Goal: Task Accomplishment & Management: Complete application form

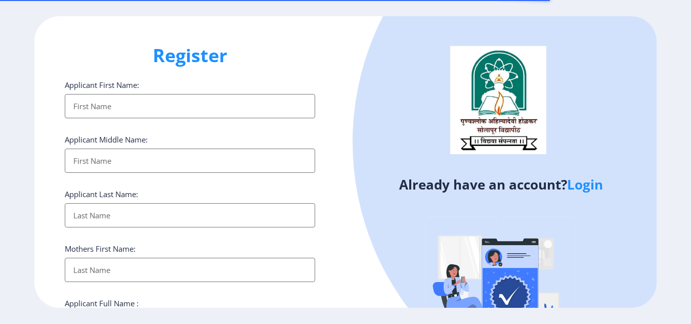
select select
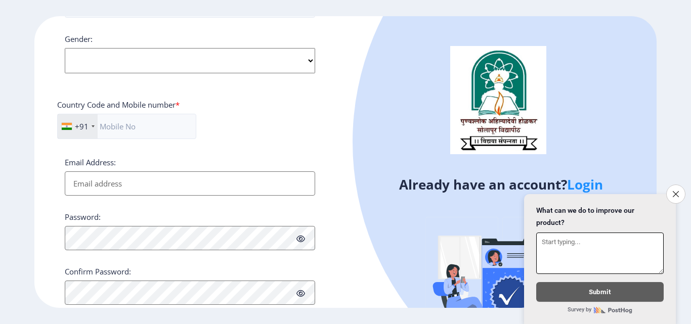
scroll to position [412, 0]
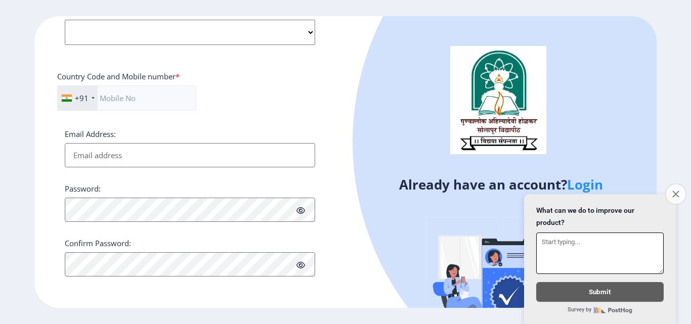
click at [668, 187] on button "Close survey" at bounding box center [675, 194] width 21 height 21
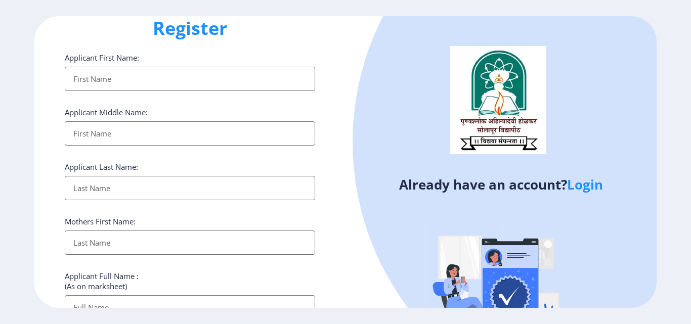
scroll to position [0, 0]
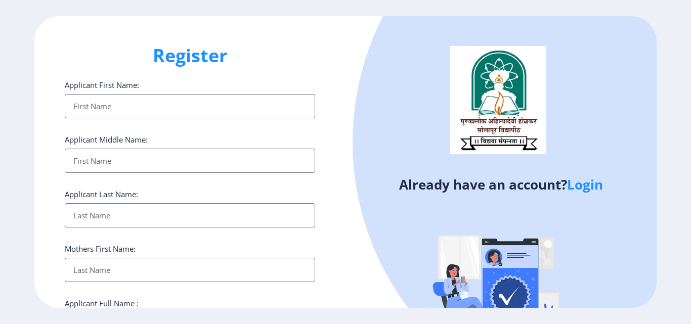
click at [142, 110] on input "Applicant First Name:" at bounding box center [190, 106] width 251 height 24
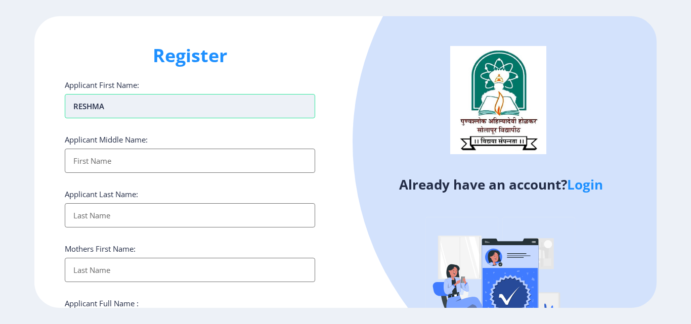
type input "RESHMA"
click at [142, 110] on input "RESHMA" at bounding box center [190, 106] width 251 height 24
type input "KAILAS"
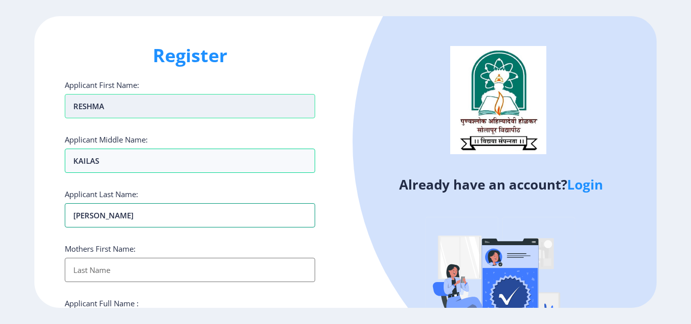
type input "[PERSON_NAME]"
type input "NANDABAI"
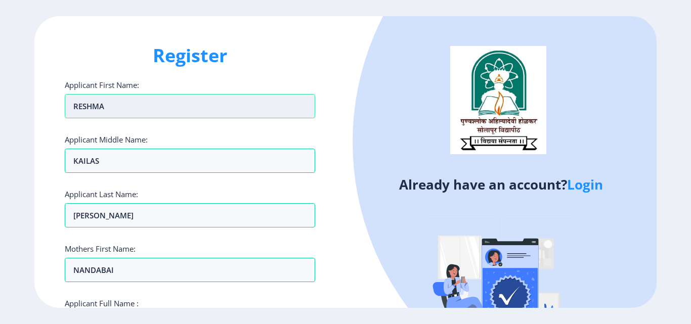
scroll to position [173, 0]
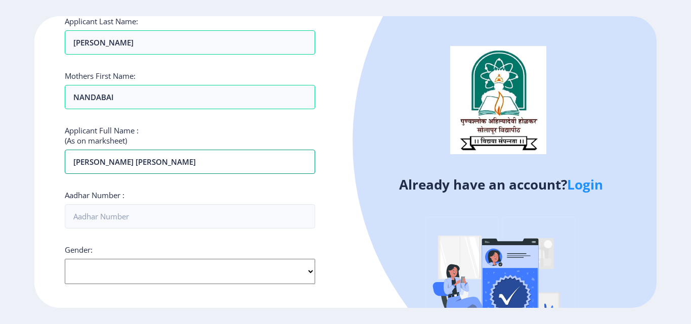
type input "[PERSON_NAME] [PERSON_NAME]"
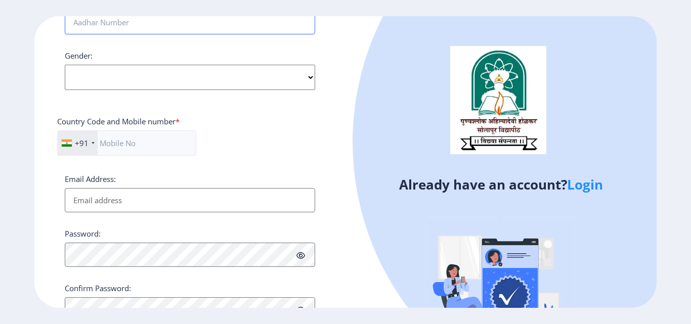
scroll to position [376, 0]
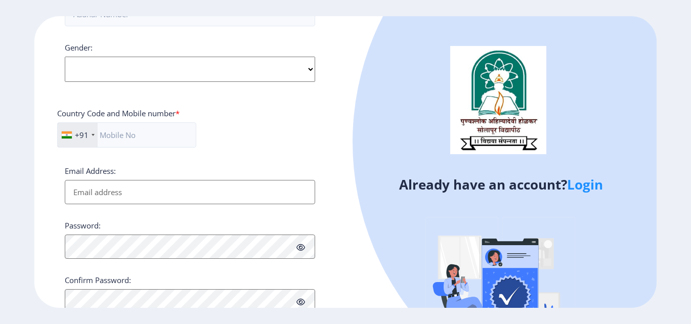
click at [157, 77] on select "Select Gender [DEMOGRAPHIC_DATA] [DEMOGRAPHIC_DATA] Other" at bounding box center [190, 69] width 251 height 25
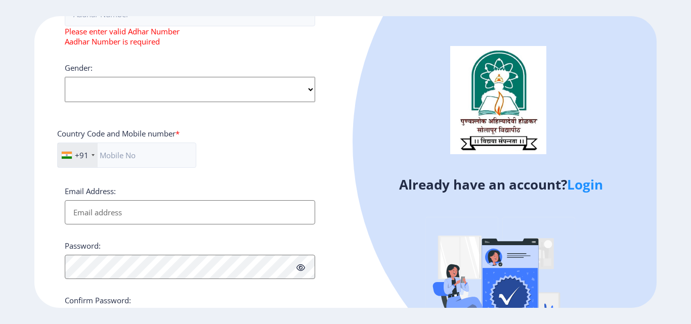
select select "[DEMOGRAPHIC_DATA]"
click at [65, 77] on select "Select Gender [DEMOGRAPHIC_DATA] [DEMOGRAPHIC_DATA] Other" at bounding box center [190, 89] width 251 height 25
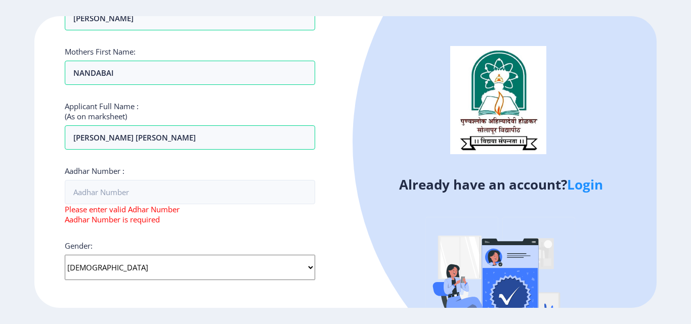
scroll to position [173, 0]
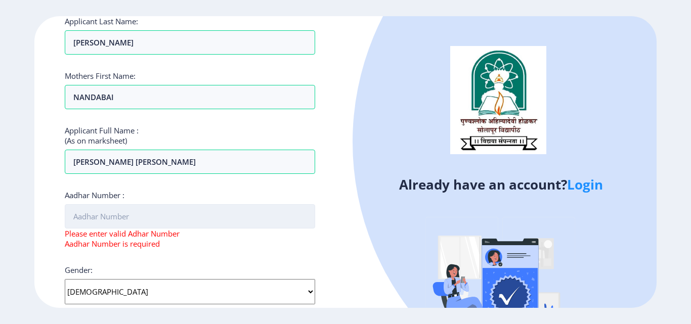
click at [100, 216] on input "Aadhar Number :" at bounding box center [190, 216] width 251 height 24
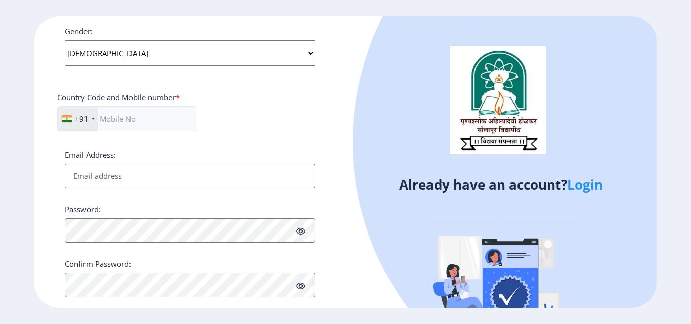
scroll to position [412, 0]
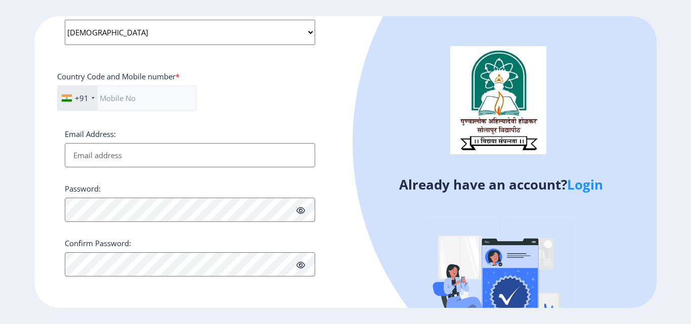
type input "939622489614"
click at [98, 149] on input "Email Address:" at bounding box center [190, 155] width 251 height 24
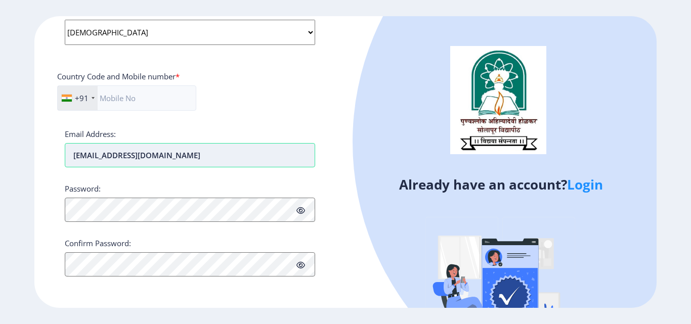
type input "[EMAIL_ADDRESS][DOMAIN_NAME]"
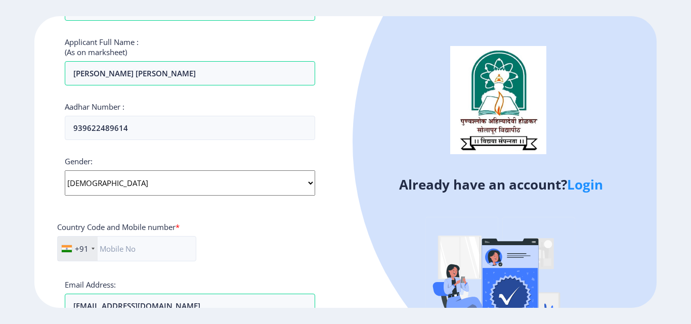
scroll to position [362, 0]
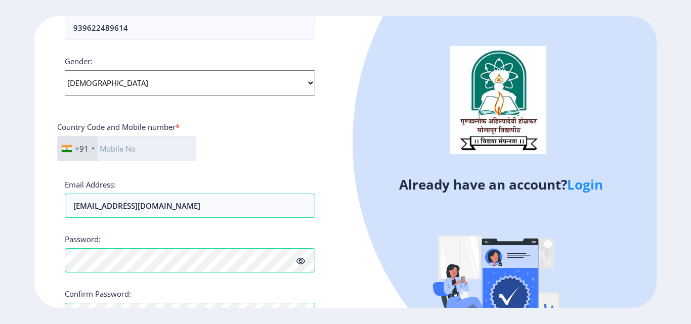
click at [157, 154] on input "text" at bounding box center [126, 148] width 139 height 25
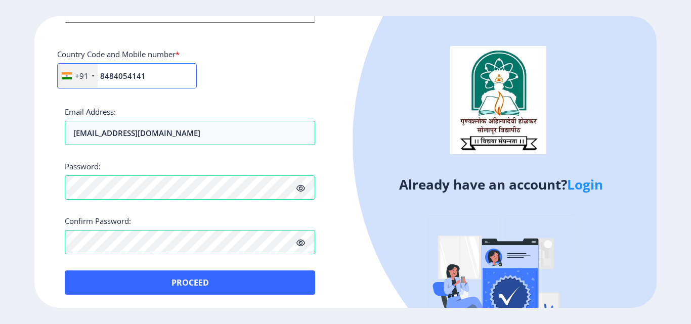
scroll to position [437, 0]
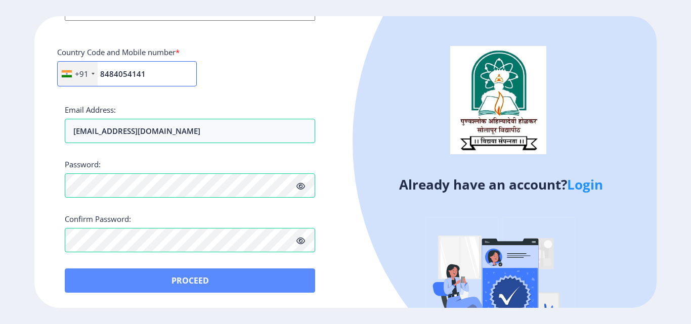
type input "8484054141"
click at [223, 275] on button "Proceed" at bounding box center [190, 281] width 251 height 24
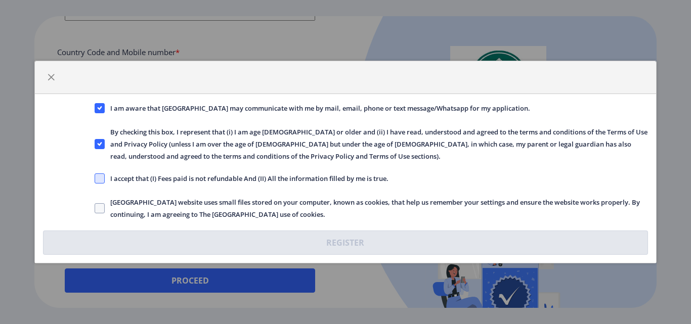
click at [104, 179] on span at bounding box center [100, 179] width 10 height 10
click at [95, 179] on input "I accept that (I) Fees paid is not refundable And (II) All the information fill…" at bounding box center [95, 179] width 1 height 1
checkbox input "true"
click at [100, 203] on span at bounding box center [100, 208] width 10 height 10
click at [95, 208] on input "[GEOGRAPHIC_DATA] website uses small files stored on your computer, known as co…" at bounding box center [95, 208] width 1 height 1
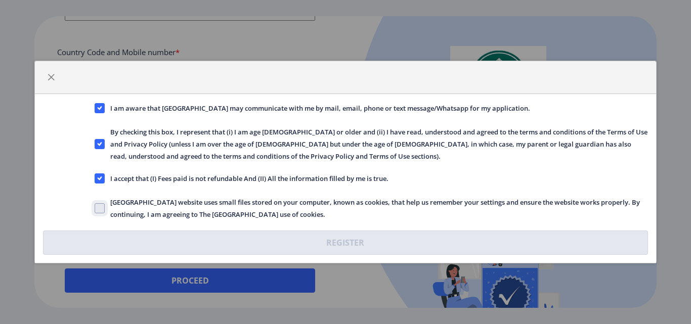
checkbox input "true"
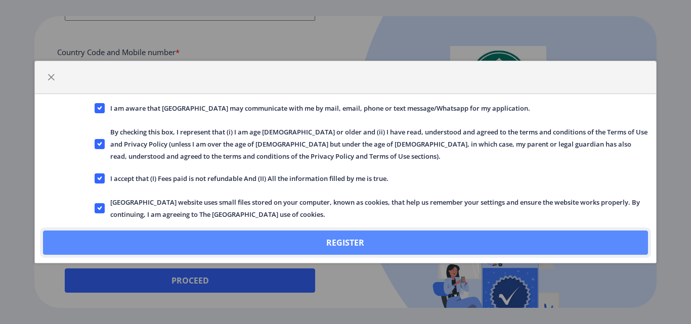
click at [308, 237] on button "Register" at bounding box center [345, 243] width 605 height 24
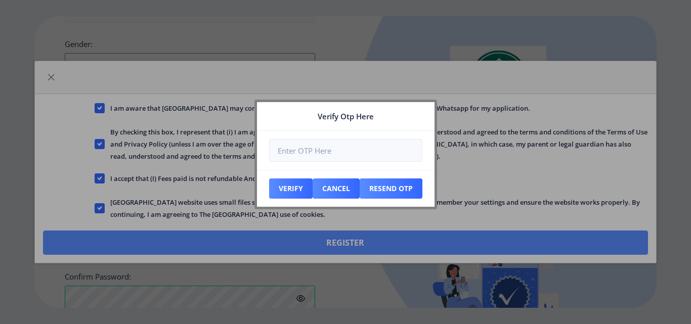
scroll to position [494, 0]
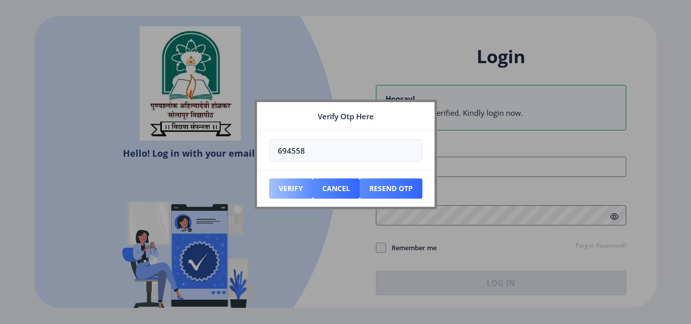
type input "694558"
click at [294, 181] on button "Verify" at bounding box center [291, 189] width 44 height 20
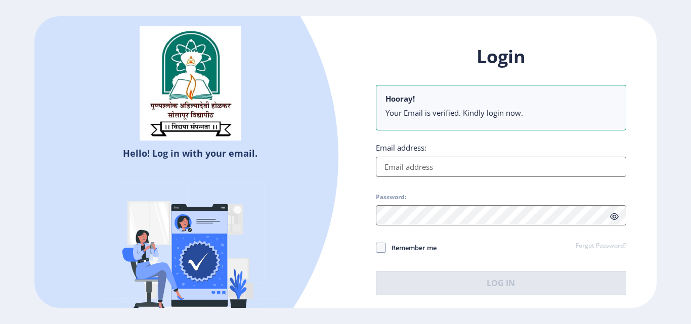
click at [433, 160] on div "Email address:" at bounding box center [501, 160] width 251 height 34
click at [429, 164] on input "Email address:" at bounding box center [501, 167] width 251 height 20
paste input "[EMAIL_ADDRESS][DOMAIN_NAME]"
type input "[EMAIL_ADDRESS][DOMAIN_NAME]"
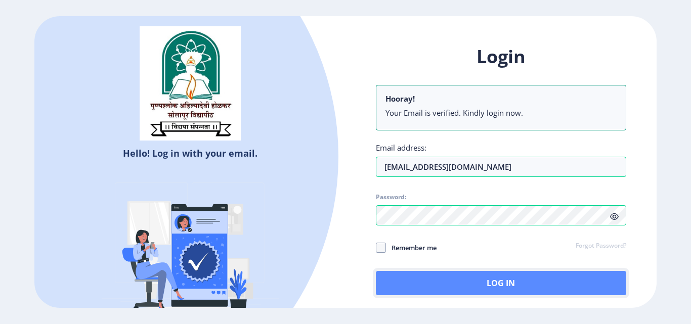
click at [484, 280] on button "Log In" at bounding box center [501, 283] width 251 height 24
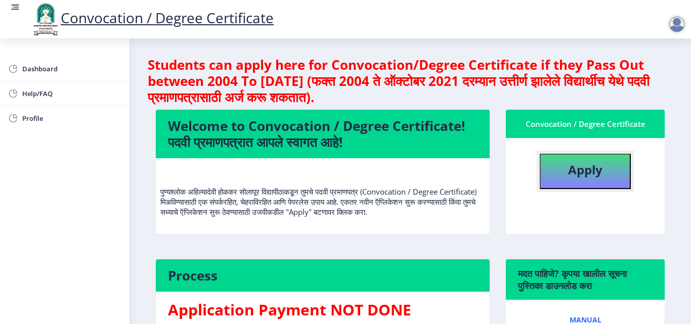
click at [588, 174] on b "Apply" at bounding box center [585, 169] width 34 height 17
select select
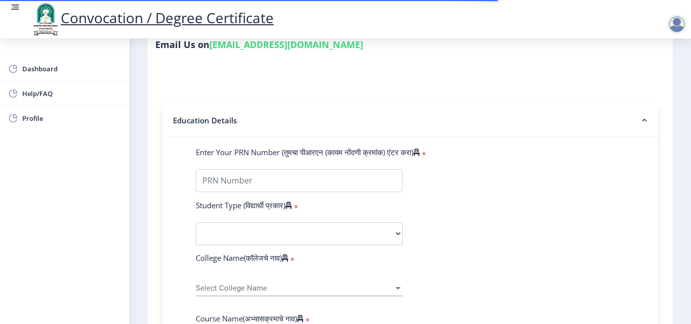
scroll to position [152, 0]
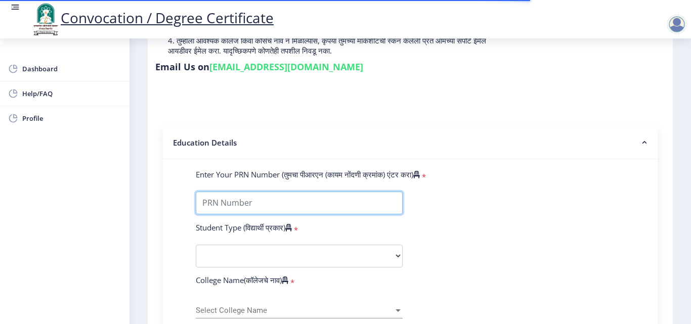
click at [244, 194] on input "Enter Your PRN Number (तुमचा पीआरएन (कायम नोंदणी क्रमांक) एंटर करा)" at bounding box center [299, 203] width 207 height 23
type input "201432500162582"
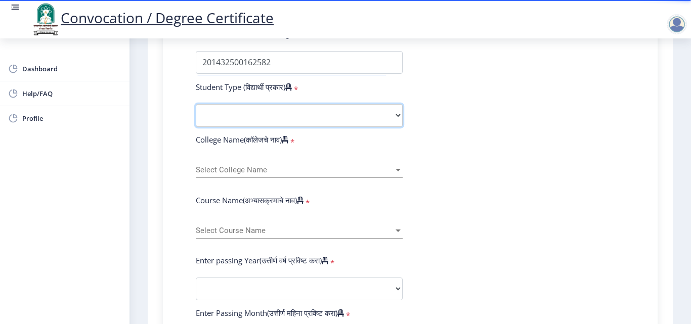
scroll to position [304, 0]
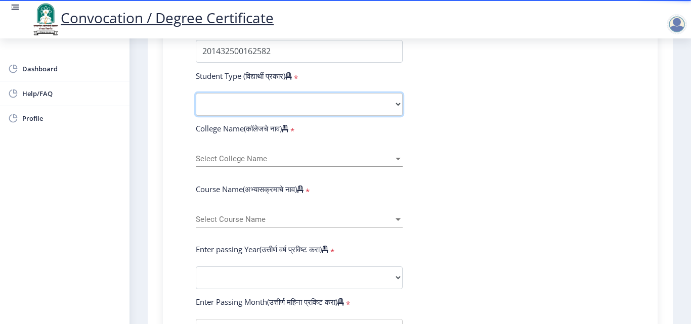
click at [360, 107] on select "Select Student Type Regular External" at bounding box center [299, 104] width 207 height 23
select select "Regular"
click at [196, 93] on select "Select Student Type Regular External" at bounding box center [299, 104] width 207 height 23
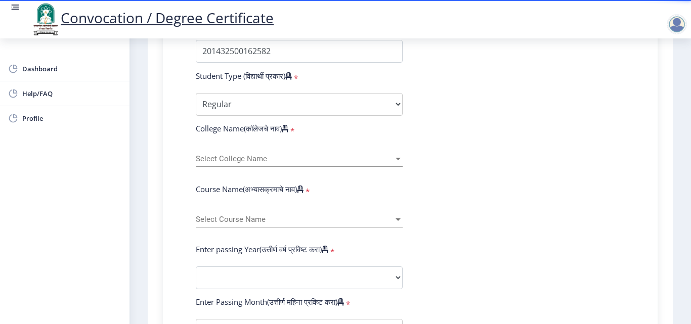
click at [237, 159] on span "Select College Name" at bounding box center [295, 159] width 198 height 9
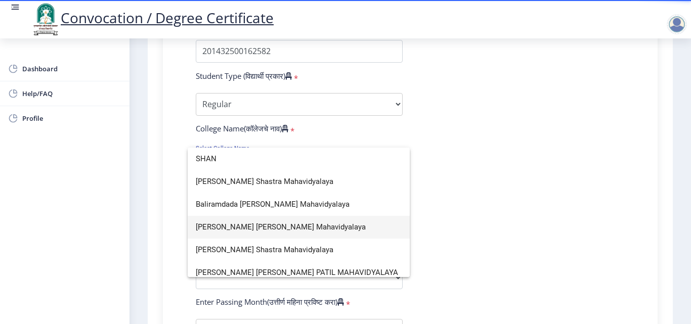
scroll to position [51, 0]
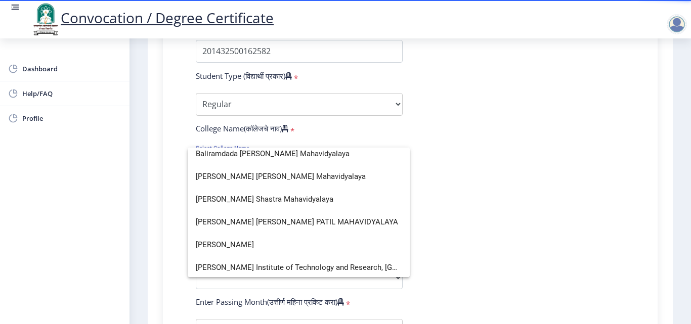
type input "SHAN"
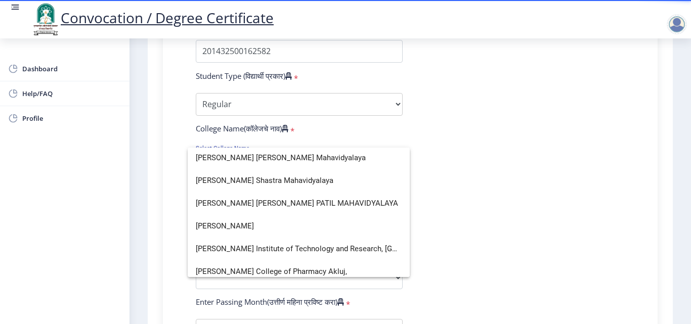
scroll to position [67, 0]
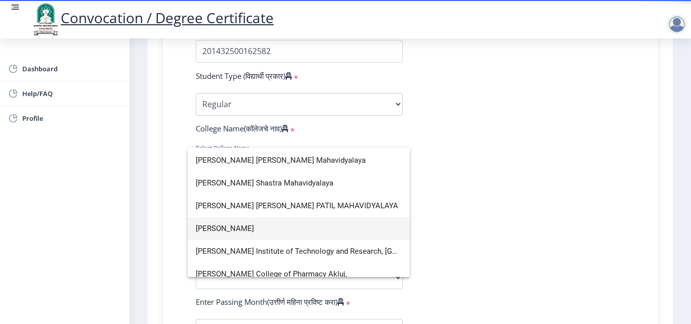
click at [269, 231] on span "[PERSON_NAME]" at bounding box center [299, 229] width 206 height 23
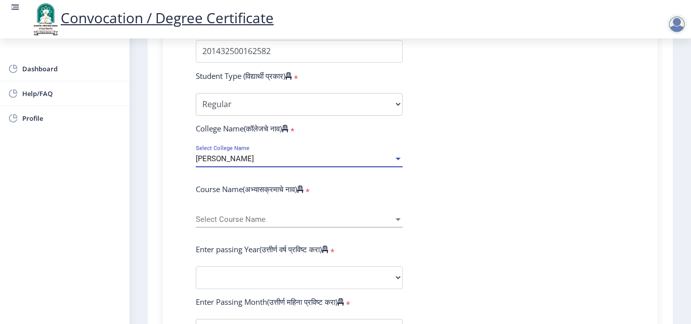
click at [248, 224] on div "Select Course Name Select Course Name" at bounding box center [299, 216] width 207 height 21
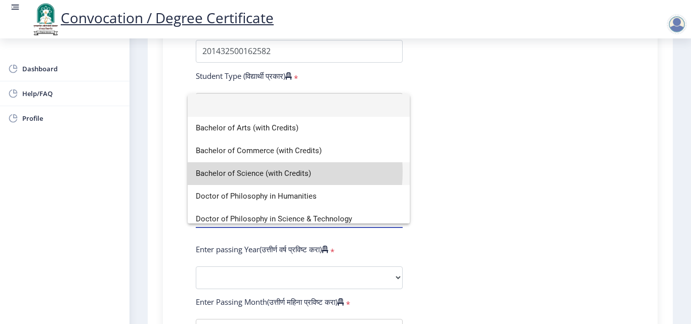
click at [265, 172] on span "Bachelor of Science (with Credits)" at bounding box center [299, 173] width 206 height 23
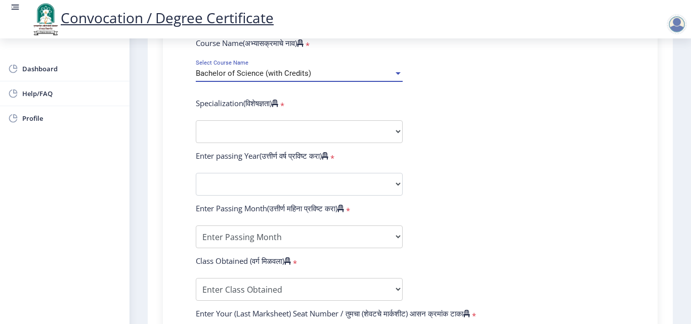
scroll to position [455, 0]
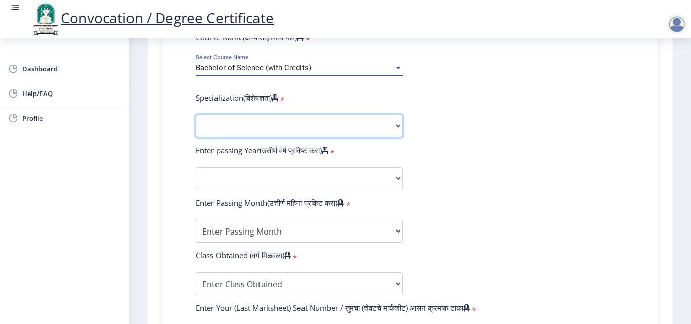
click at [285, 126] on select "Specialization Botany Chemistry Computer Science Electronics Geology Mathematic…" at bounding box center [299, 126] width 207 height 23
select select "Mathematics"
click at [196, 115] on select "Specialization Botany Chemistry Computer Science Electronics Geology Mathematic…" at bounding box center [299, 126] width 207 height 23
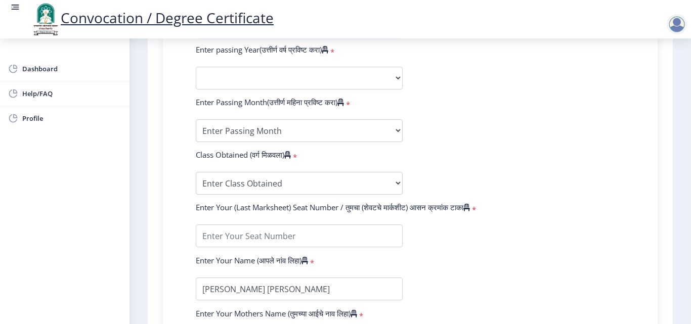
scroll to position [557, 0]
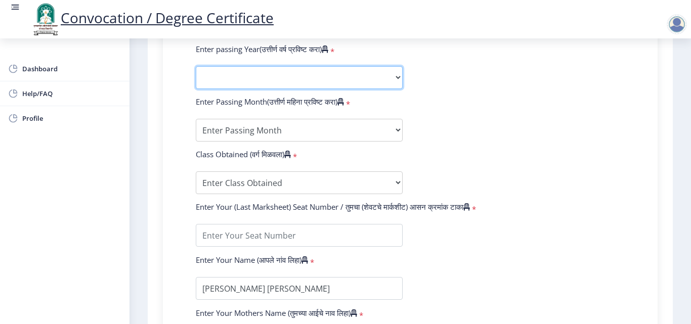
click at [300, 74] on select "2025 2024 2023 2022 2021 2020 2019 2018 2017 2016 2015 2014 2013 2012 2011 2010…" at bounding box center [299, 77] width 207 height 23
select select "2017"
click at [196, 66] on select "2025 2024 2023 2022 2021 2020 2019 2018 2017 2016 2015 2014 2013 2012 2011 2010…" at bounding box center [299, 77] width 207 height 23
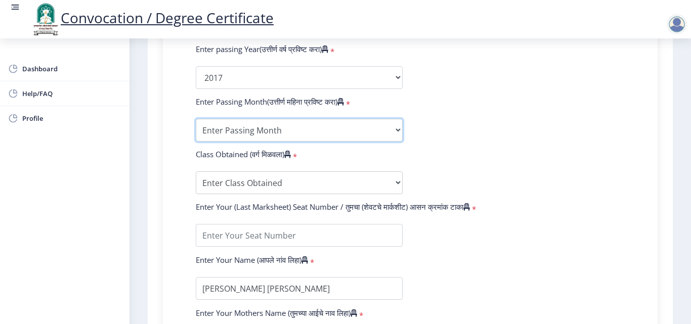
click at [298, 125] on select "Enter Passing Month March April May October November December" at bounding box center [299, 130] width 207 height 23
select select "May"
click at [196, 119] on select "Enter Passing Month March April May October November December" at bounding box center [299, 130] width 207 height 23
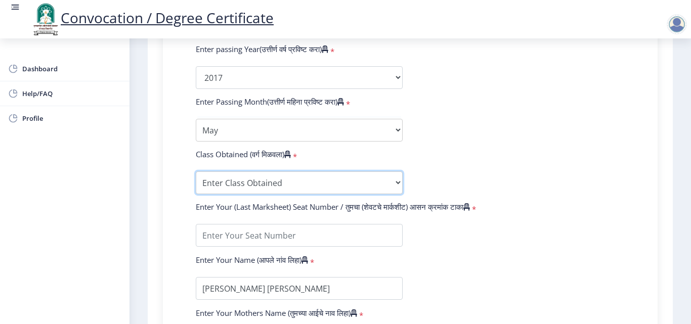
click at [253, 181] on select "Enter Class Obtained FIRST CLASS WITH DISTINCTION FIRST CLASS HIGHER SECOND CLA…" at bounding box center [299, 183] width 207 height 23
select select "Grade A"
click at [196, 172] on select "Enter Class Obtained FIRST CLASS WITH DISTINCTION FIRST CLASS HIGHER SECOND CLA…" at bounding box center [299, 183] width 207 height 23
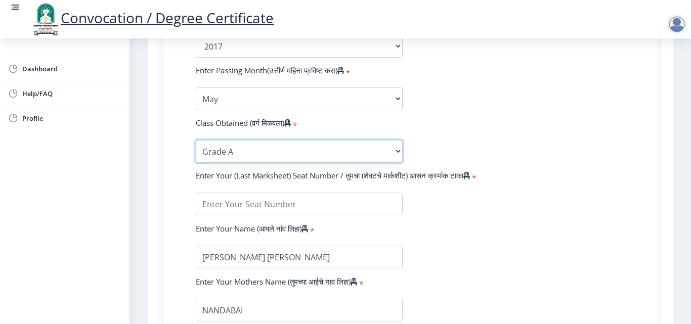
scroll to position [658, 0]
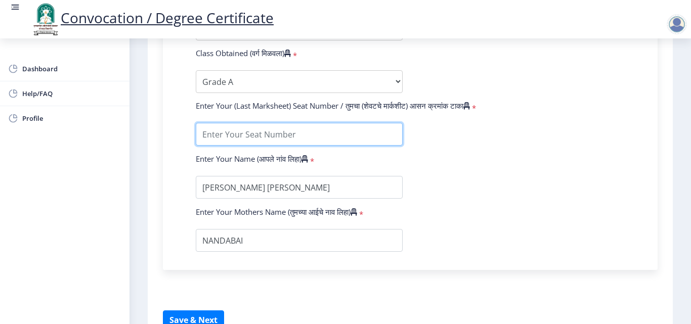
click at [294, 136] on input "textarea" at bounding box center [299, 134] width 207 height 23
type input "364573"
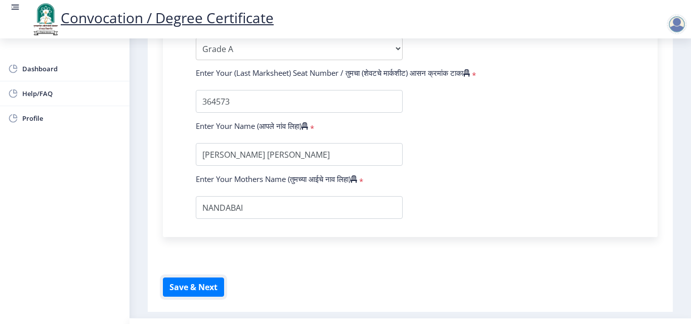
scroll to position [716, 0]
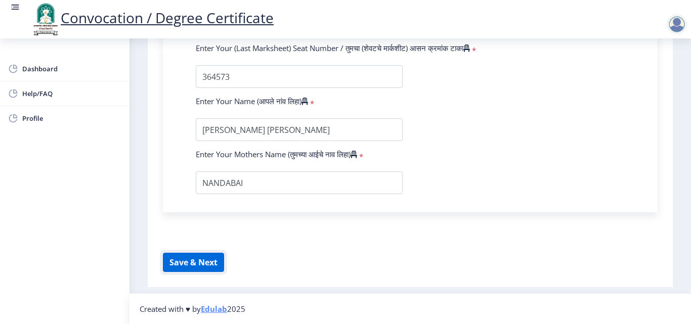
click at [197, 260] on button "Save & Next" at bounding box center [193, 262] width 61 height 19
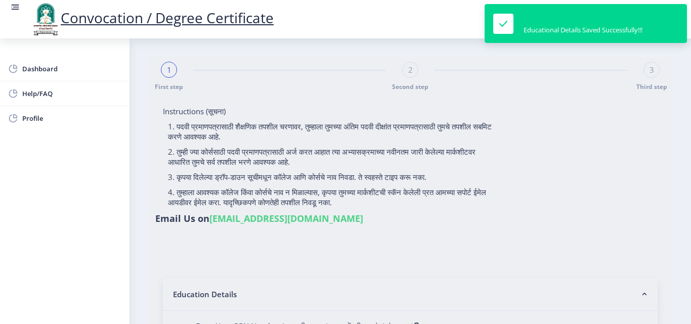
select select
type input "201432500162582"
select select "Regular"
select select "2017"
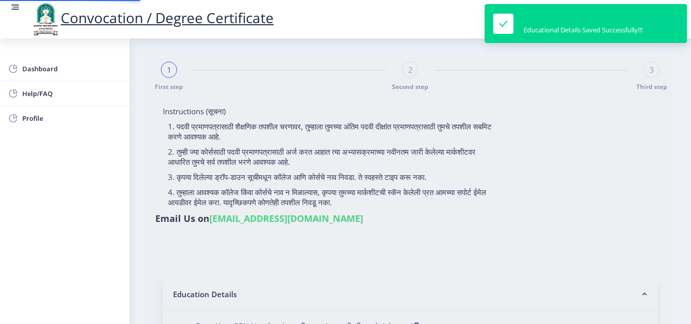
select select "May"
select select "Grade A"
type input "364573"
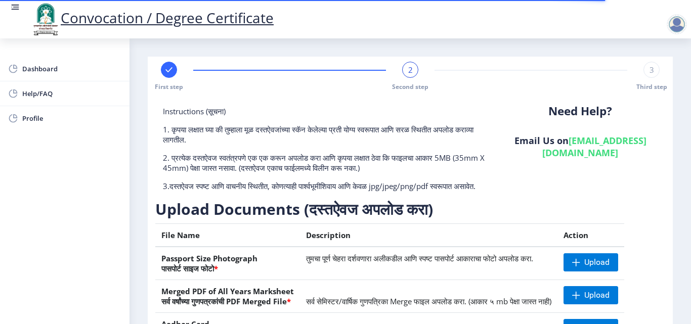
click at [570, 17] on nb-toastr-container "Educational Details Saved Successfully!!!" at bounding box center [590, 8] width 202 height 17
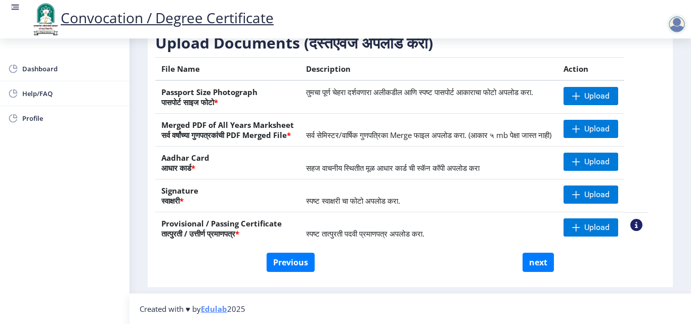
scroll to position [187, 0]
click at [580, 125] on span at bounding box center [576, 129] width 8 height 8
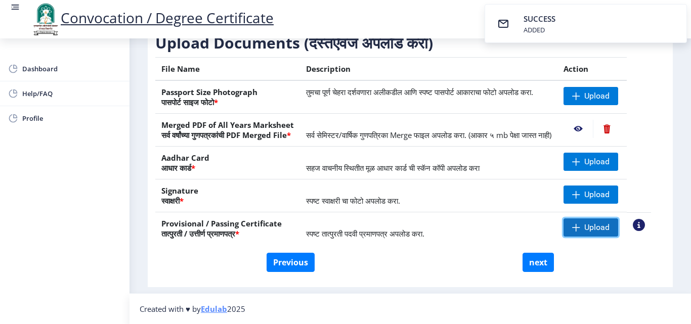
click at [596, 226] on span "Upload" at bounding box center [591, 228] width 55 height 18
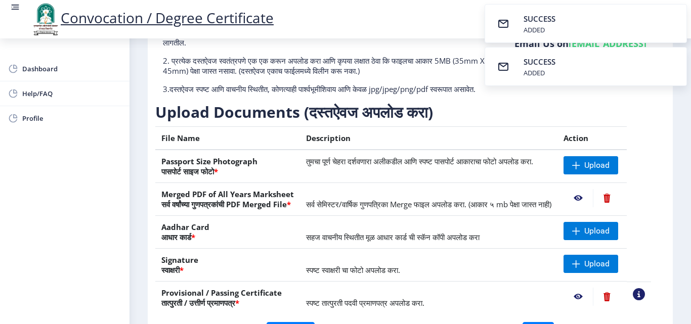
scroll to position [101, 0]
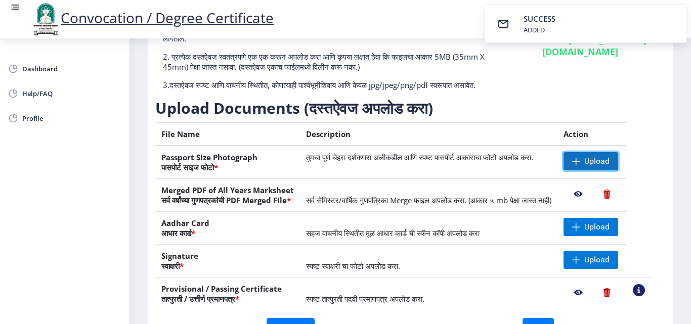
click at [580, 165] on span at bounding box center [576, 161] width 8 height 8
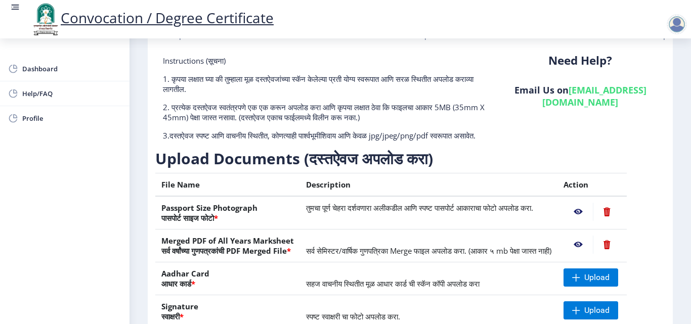
scroll to position [187, 0]
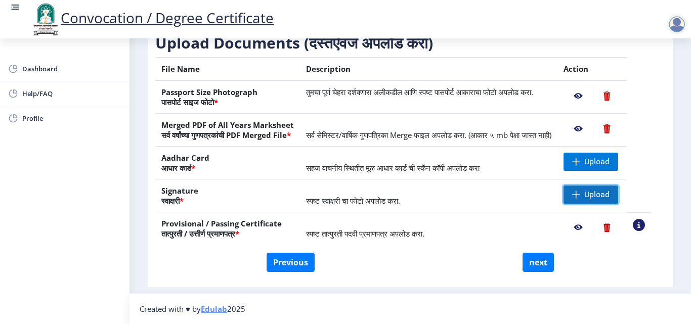
click at [610, 192] on span "Upload" at bounding box center [597, 195] width 25 height 10
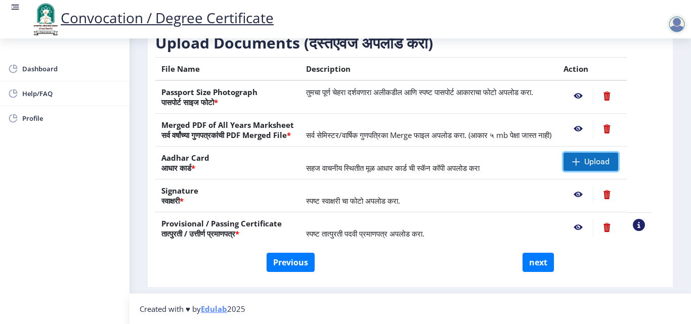
click at [601, 165] on span "Upload" at bounding box center [597, 162] width 25 height 10
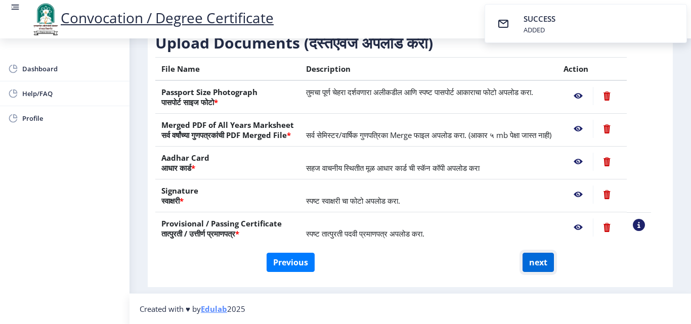
click at [527, 259] on button "next" at bounding box center [538, 262] width 31 height 19
select select
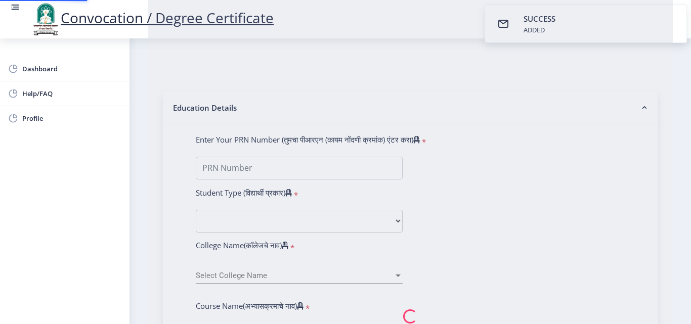
scroll to position [0, 0]
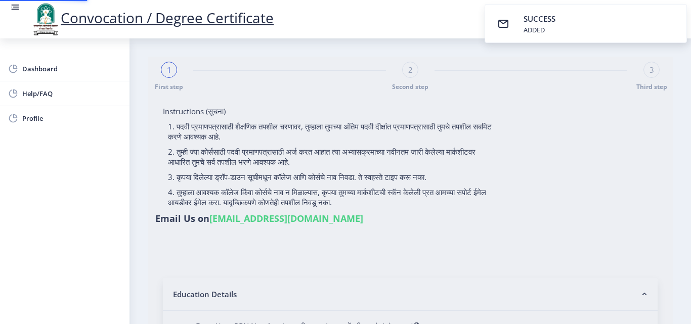
select select
type input "201432500162582"
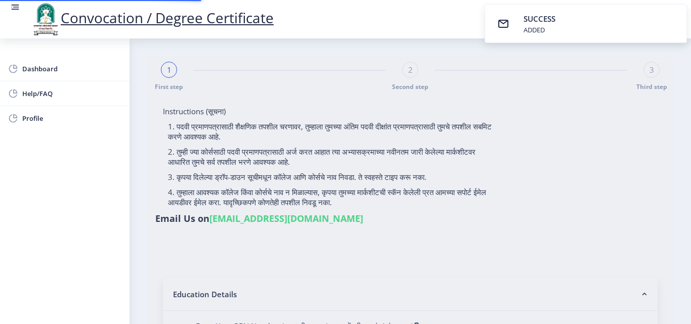
select select "Regular"
select select "2017"
select select "May"
select select "Grade A"
type input "364573"
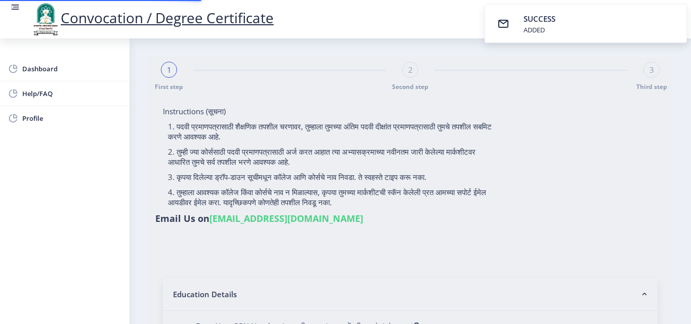
select select "Mathematics"
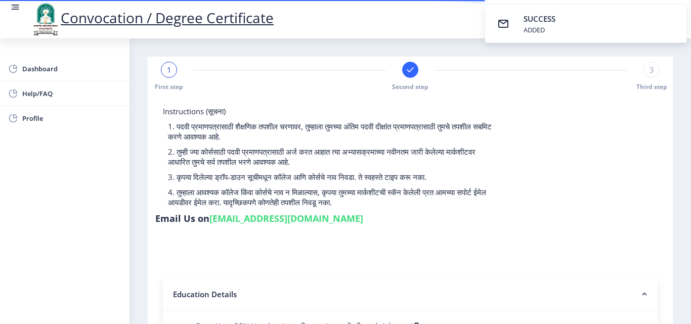
select select
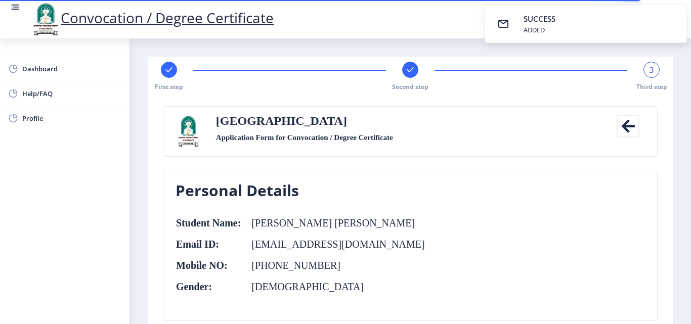
click at [586, 29] on nb-toast "SUCCESS ADDED" at bounding box center [586, 23] width 202 height 39
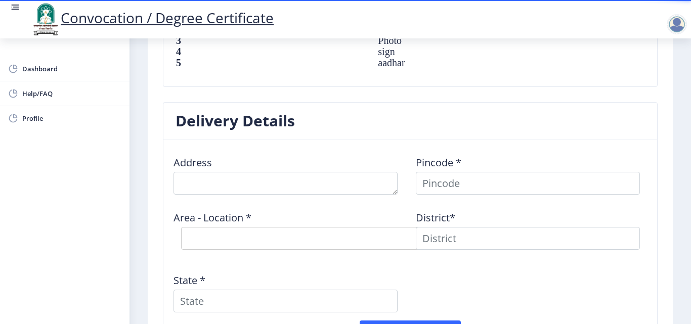
scroll to position [713, 0]
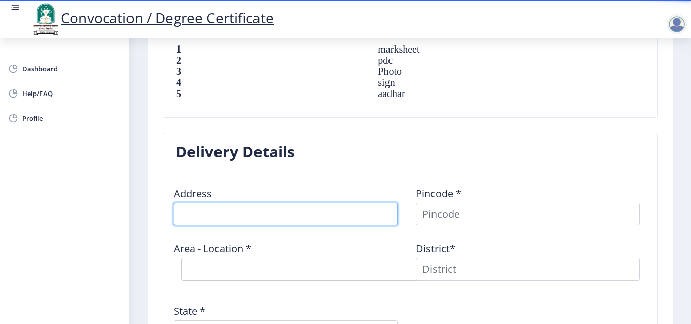
click at [225, 214] on textarea at bounding box center [286, 214] width 224 height 23
type textarea "EKSHIV TAL MALSHIRAS"
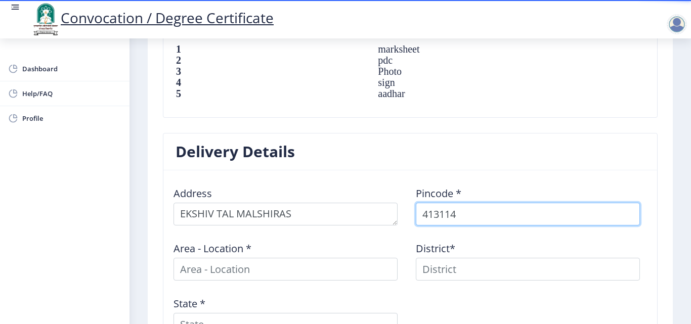
type input "413114"
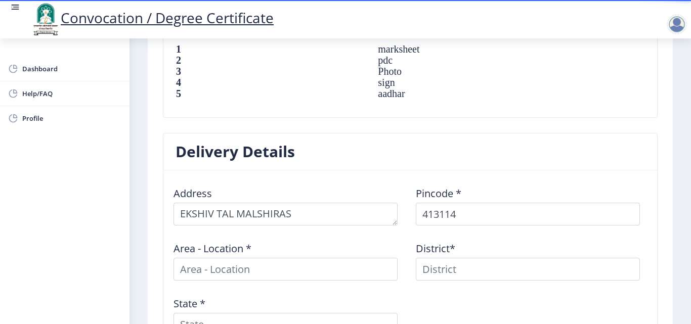
select select
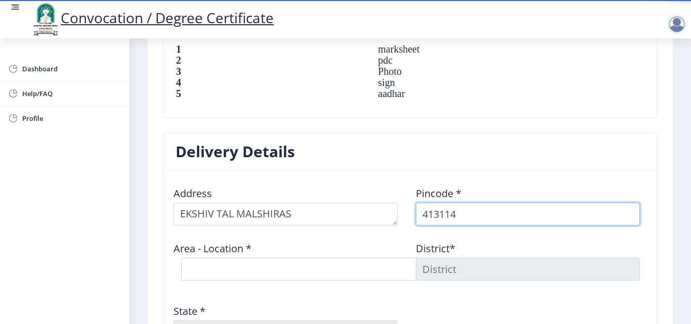
click at [469, 220] on input "413114" at bounding box center [528, 214] width 224 height 23
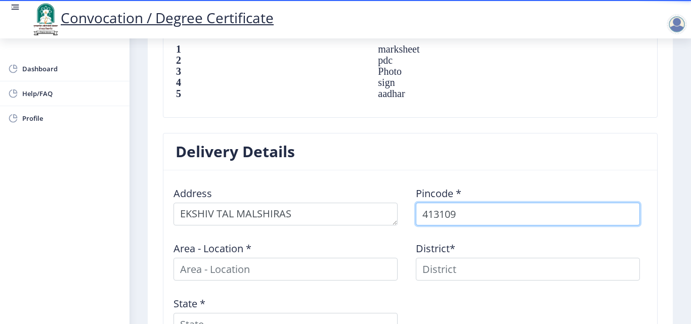
type input "413109"
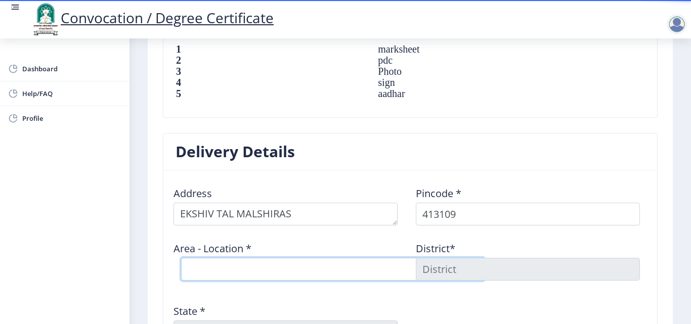
click at [353, 263] on select "Select Area Location [GEOGRAPHIC_DATA] B.O Dharmapuri B.O Ekshiv [PERSON_NAME] …" at bounding box center [333, 269] width 304 height 23
select select "3: Object"
click at [181, 258] on select "Select Area Location [GEOGRAPHIC_DATA] B.O Dharmapuri B.O Ekshiv [PERSON_NAME] …" at bounding box center [333, 269] width 304 height 23
type input "SOLAPUR"
type input "[GEOGRAPHIC_DATA]"
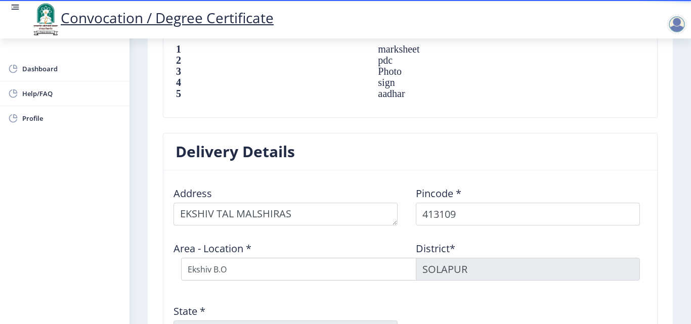
click at [401, 286] on div "Area - Location * Select Area Location [GEOGRAPHIC_DATA] B.O [GEOGRAPHIC_DATA] …" at bounding box center [289, 261] width 242 height 55
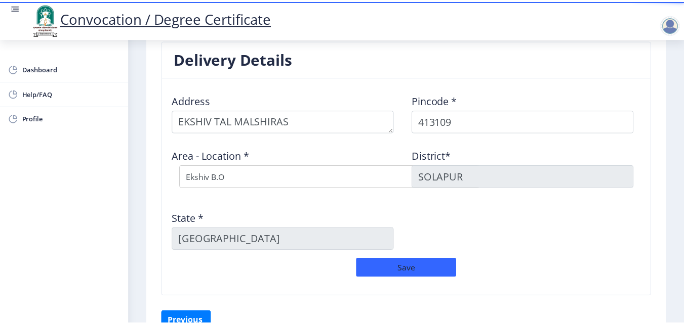
scroll to position [865, 0]
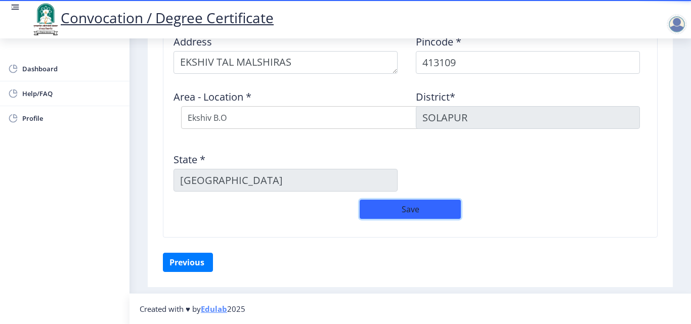
click at [417, 211] on button "Save" at bounding box center [410, 209] width 101 height 19
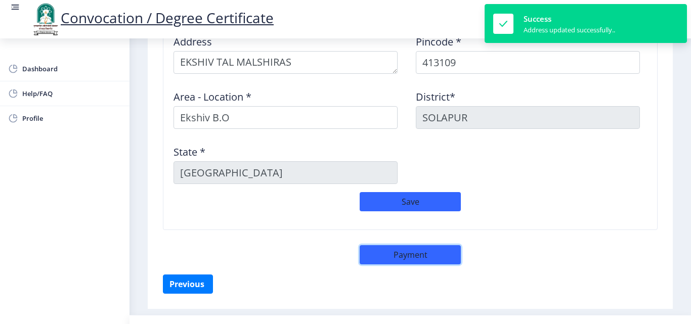
click at [428, 255] on button "Payment" at bounding box center [410, 254] width 101 height 19
select select "sealed"
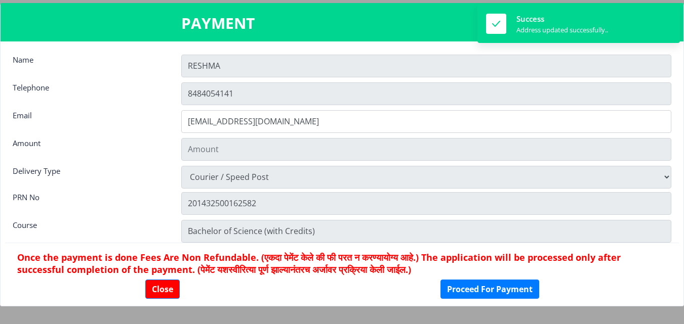
type input "1885"
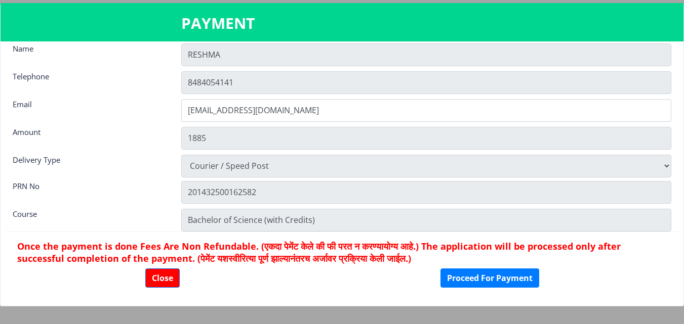
scroll to position [14, 0]
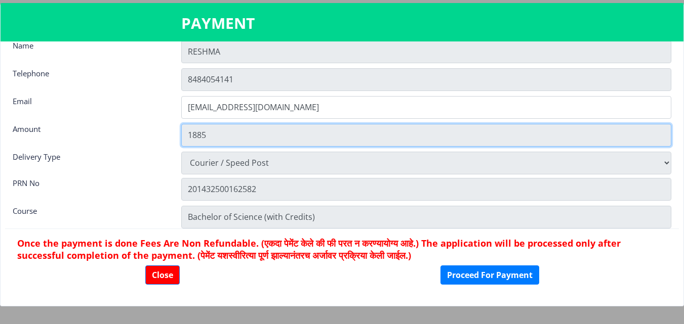
click at [210, 139] on input "1885" at bounding box center [426, 135] width 490 height 23
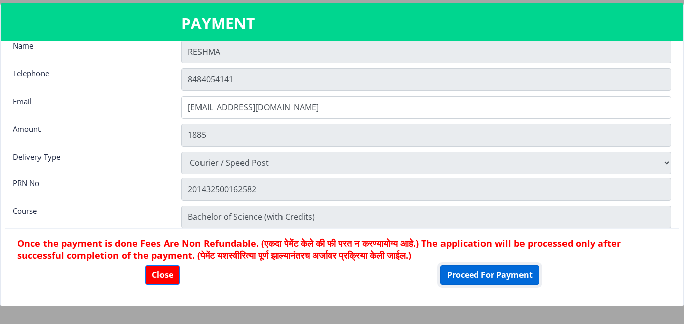
click at [485, 267] on button "Proceed For Payment" at bounding box center [489, 275] width 99 height 19
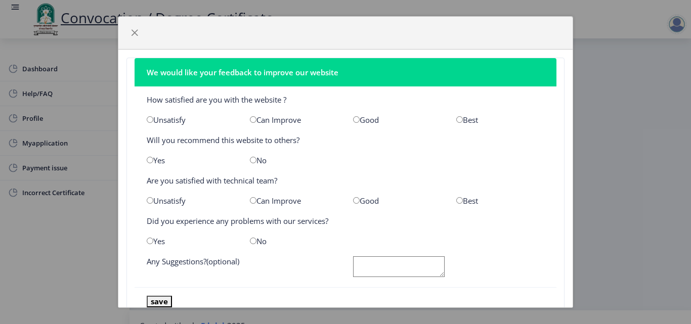
click at [456, 118] on input "radio" at bounding box center [459, 119] width 7 height 7
radio input "true"
click at [456, 199] on input "radio" at bounding box center [459, 200] width 7 height 7
radio input "true"
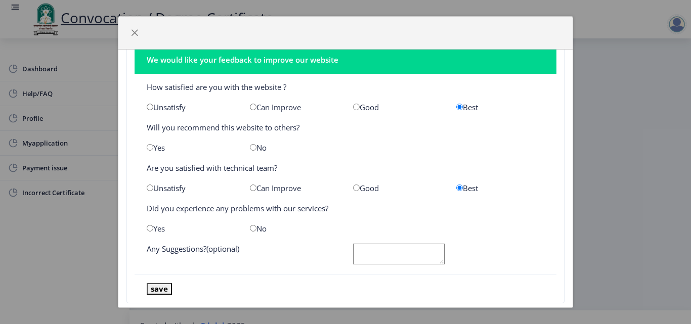
scroll to position [32, 0]
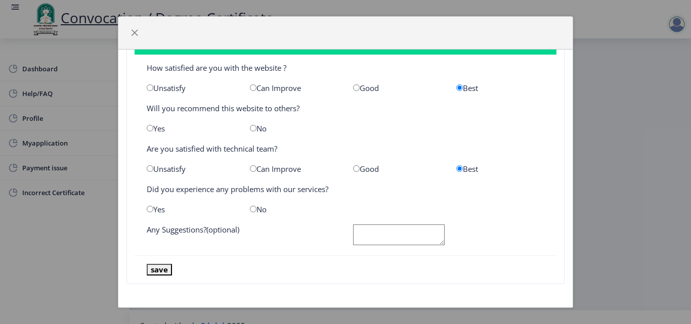
click at [251, 211] on input "radio" at bounding box center [253, 209] width 7 height 7
radio input "true"
click at [162, 269] on button "save" at bounding box center [159, 270] width 25 height 12
click at [360, 232] on textarea at bounding box center [399, 235] width 92 height 21
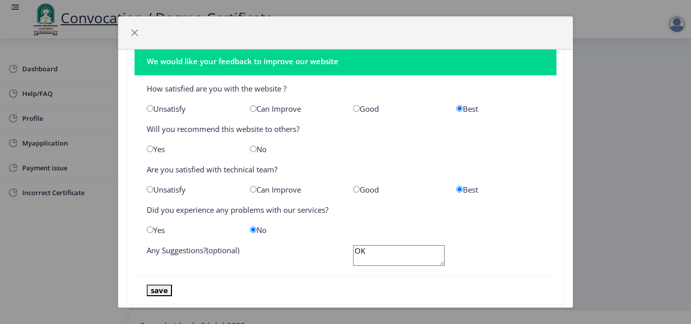
scroll to position [0, 0]
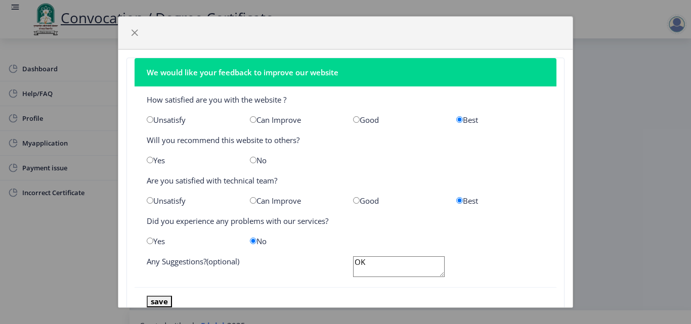
type textarea "OK"
click at [252, 160] on input "radio" at bounding box center [253, 160] width 7 height 7
radio input "true"
click at [165, 300] on button "save" at bounding box center [159, 302] width 25 height 12
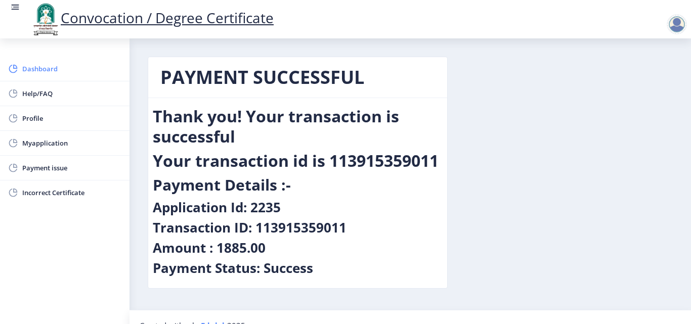
click at [44, 68] on span "Dashboard" at bounding box center [71, 69] width 99 height 12
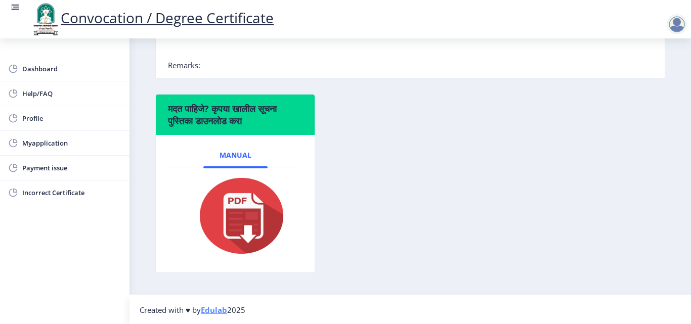
scroll to position [306, 0]
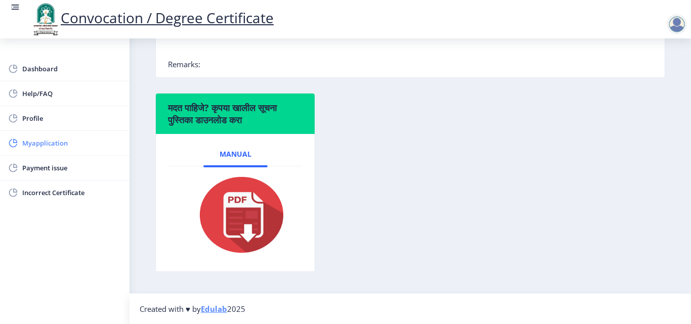
click at [41, 144] on span "Myapplication" at bounding box center [71, 143] width 99 height 12
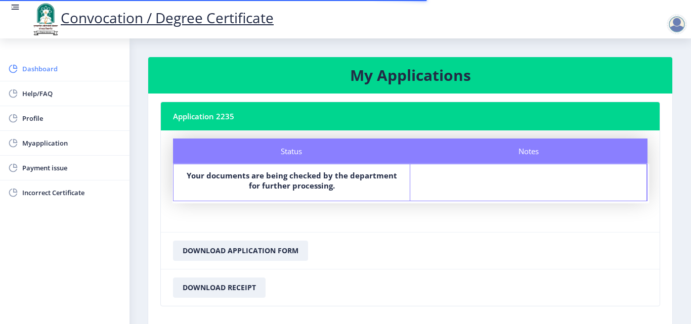
click at [40, 69] on span "Dashboard" at bounding box center [71, 69] width 99 height 12
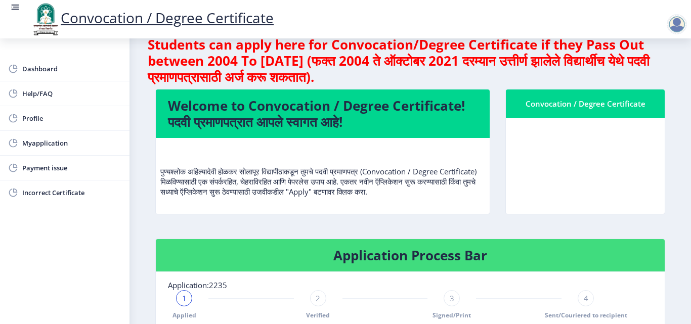
scroll to position [3, 0]
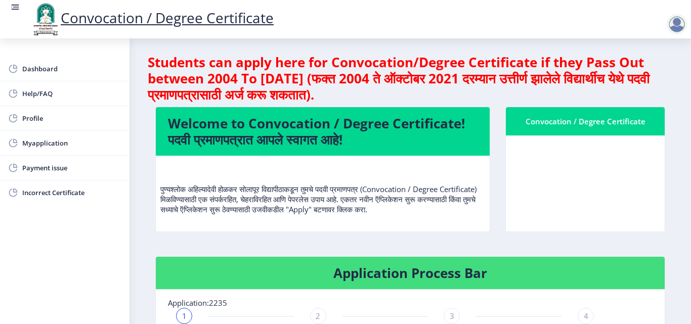
click at [162, 21] on link "Convocation / Degree Certificate" at bounding box center [151, 17] width 243 height 19
click at [19, 49] on div "Dashboard Help/FAQ Profile Myapplication Payment issue Incorrect Certificate" at bounding box center [65, 181] width 130 height 286
click at [31, 66] on span "Dashboard" at bounding box center [71, 69] width 99 height 12
click at [35, 92] on span "Help/FAQ" at bounding box center [71, 94] width 99 height 12
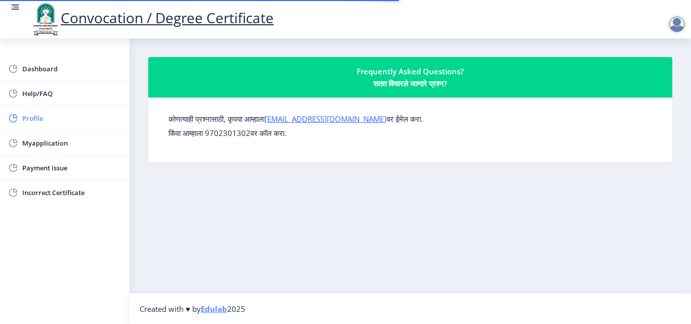
click at [31, 123] on span "Profile" at bounding box center [71, 118] width 99 height 12
select select
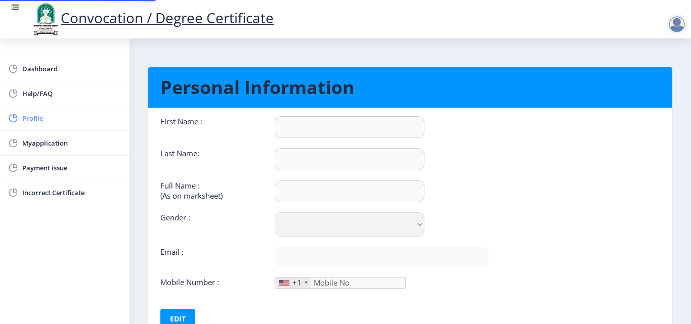
type input "RESHMA"
type input "[PERSON_NAME]"
type input "[PERSON_NAME] [PERSON_NAME]"
select select "[DEMOGRAPHIC_DATA]"
type input "[EMAIL_ADDRESS][DOMAIN_NAME]"
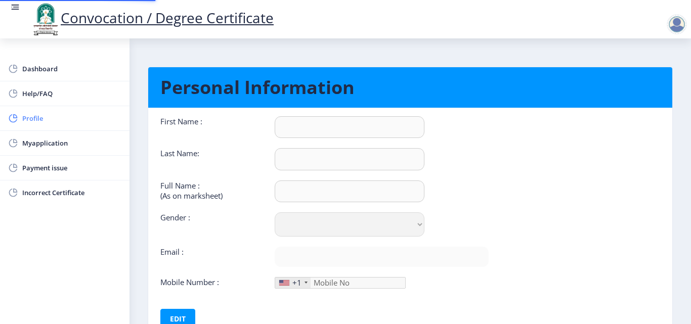
type input "8484054141"
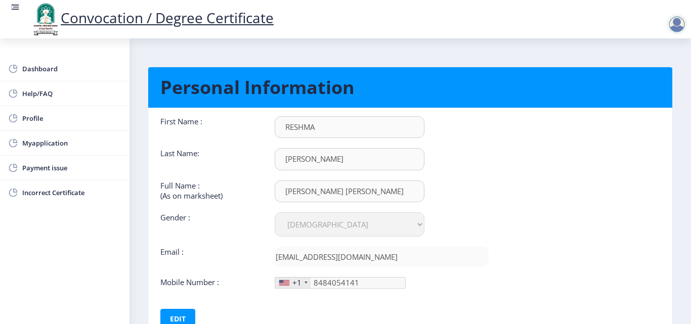
scroll to position [76, 0]
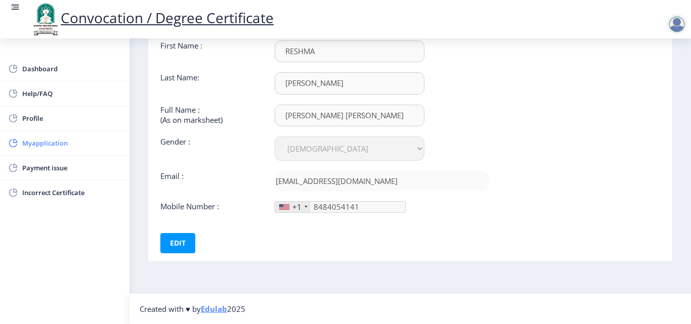
click at [51, 145] on span "Myapplication" at bounding box center [71, 143] width 99 height 12
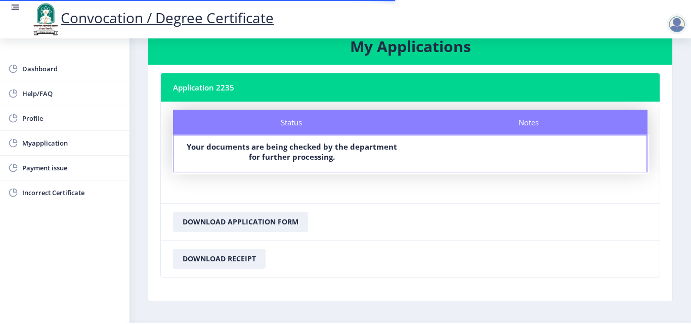
scroll to position [58, 0]
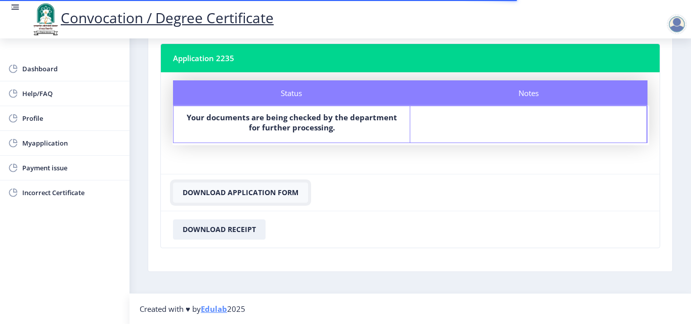
click at [233, 193] on button "Download Application Form" at bounding box center [240, 193] width 135 height 20
click at [226, 229] on button "Download Receipt" at bounding box center [219, 230] width 93 height 20
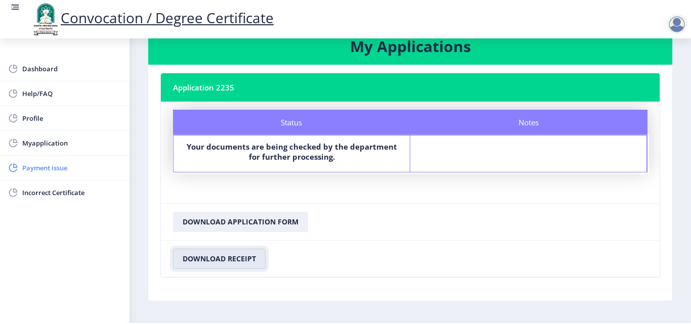
scroll to position [0, 0]
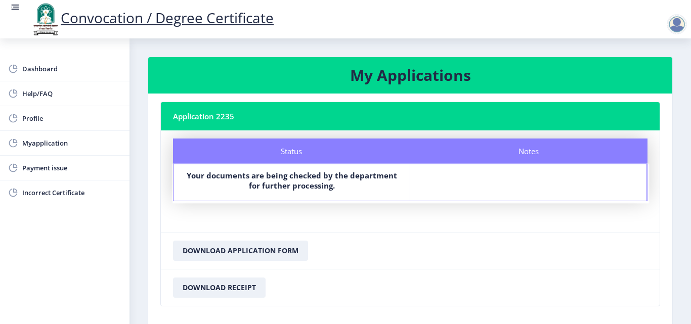
click at [669, 23] on div at bounding box center [677, 24] width 20 height 20
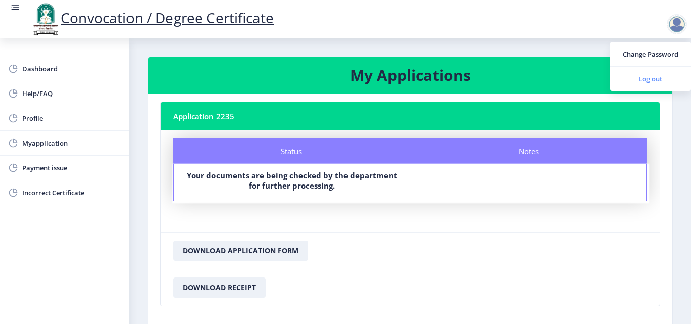
click at [652, 76] on span "Log out" at bounding box center [650, 79] width 65 height 12
